Goal: Check status: Verify the current state of an ongoing process or item

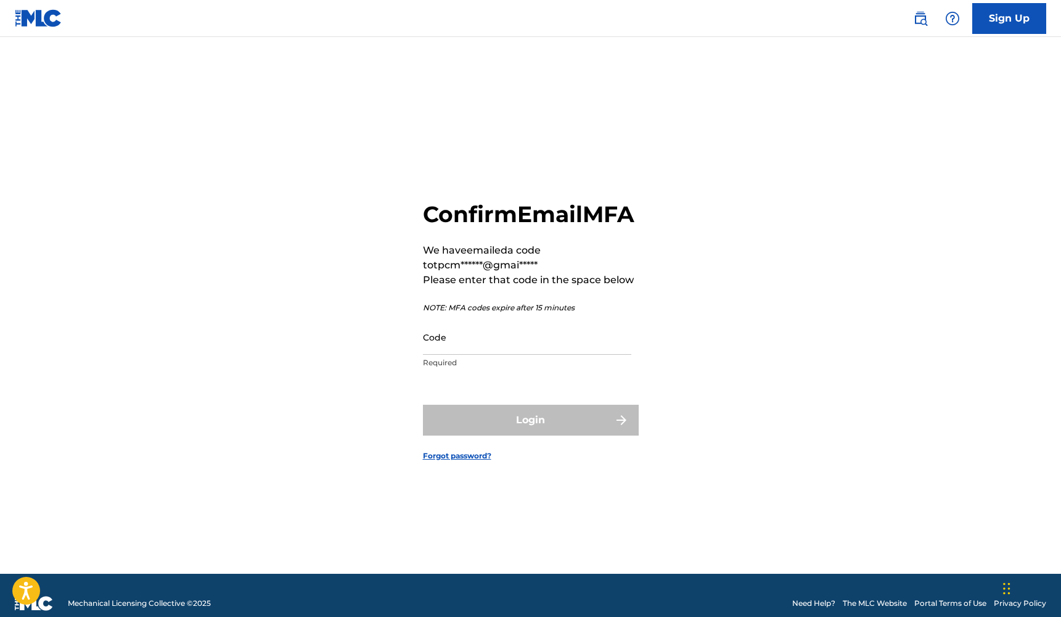
click at [495, 350] on input "Code" at bounding box center [527, 336] width 208 height 35
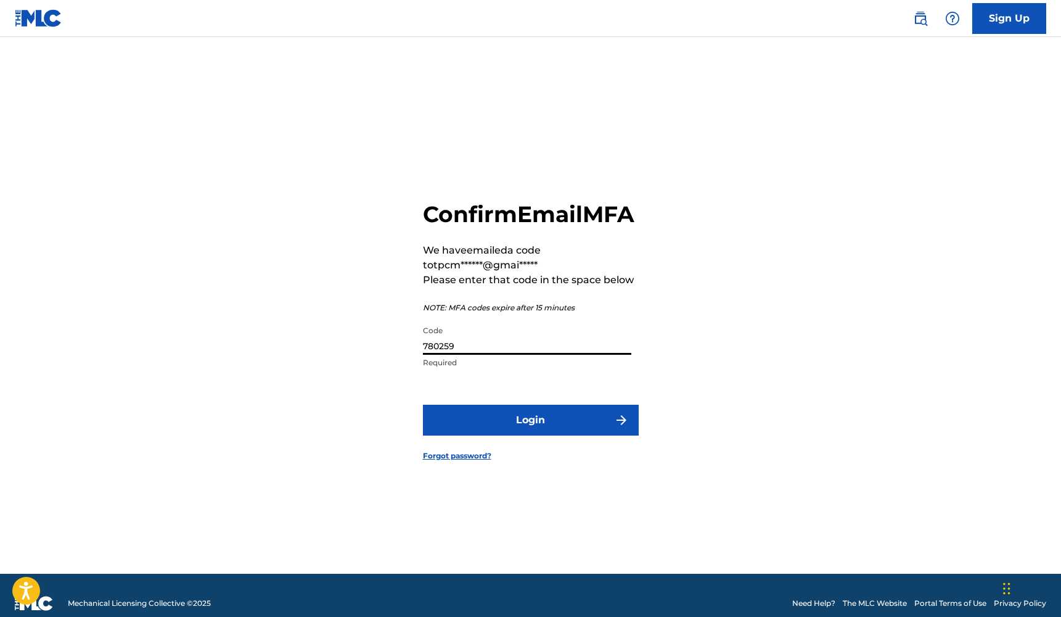
type input "780259"
click at [530, 434] on button "Login" at bounding box center [531, 420] width 216 height 31
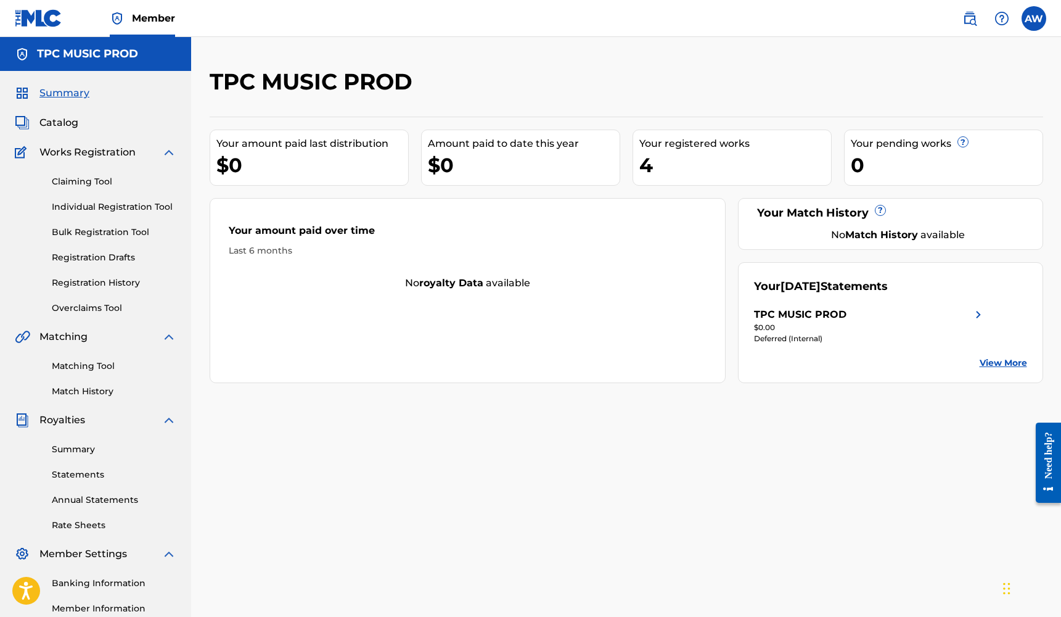
click at [1002, 363] on link "View More" at bounding box center [1003, 362] width 47 height 13
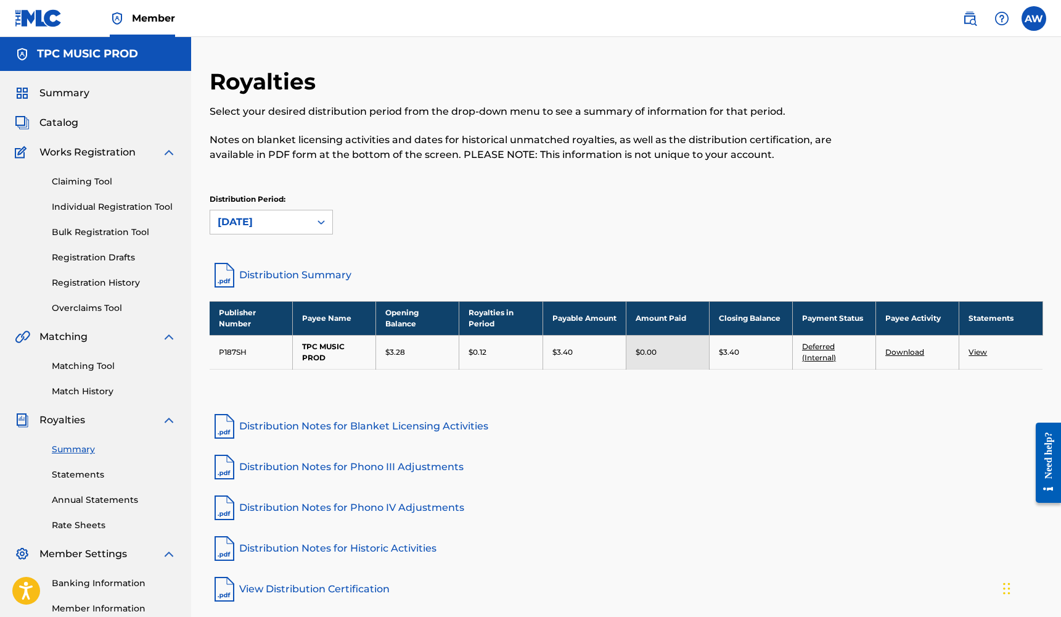
click at [89, 474] on link "Statements" at bounding box center [114, 474] width 125 height 13
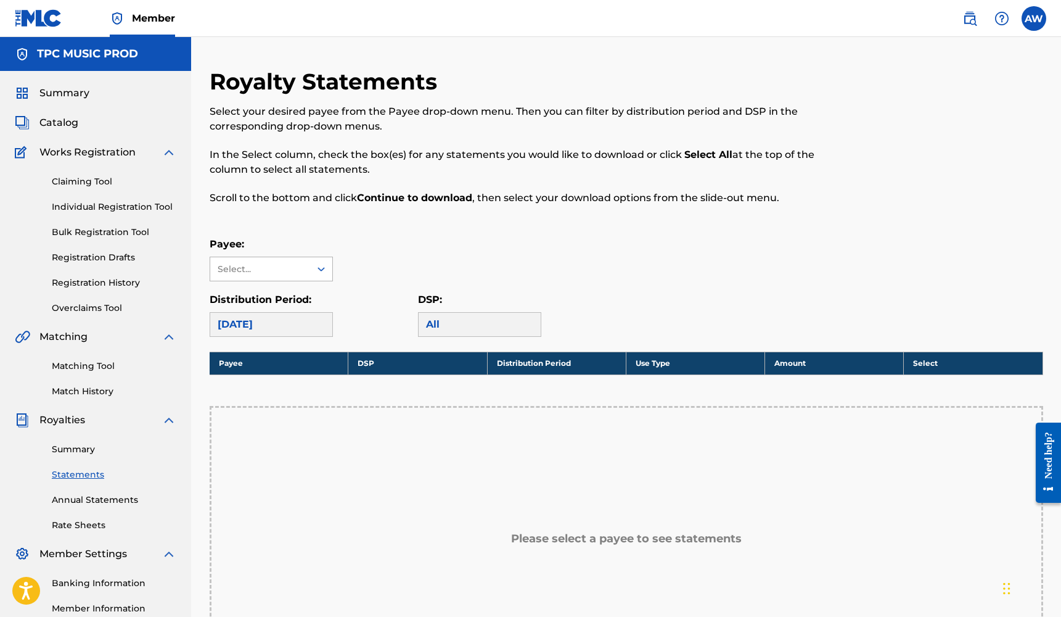
click at [262, 267] on div "Select..." at bounding box center [260, 269] width 84 height 13
click at [268, 292] on div "TPC MUSIC PROD" at bounding box center [271, 296] width 122 height 31
